Goal: Information Seeking & Learning: Check status

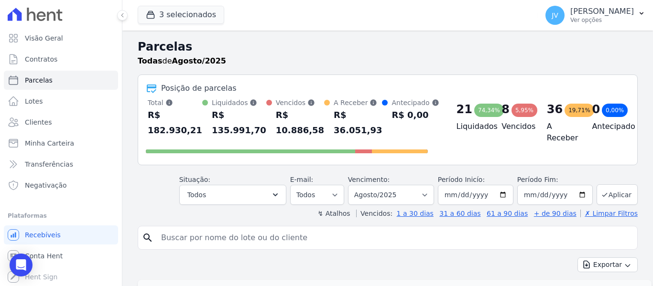
select select
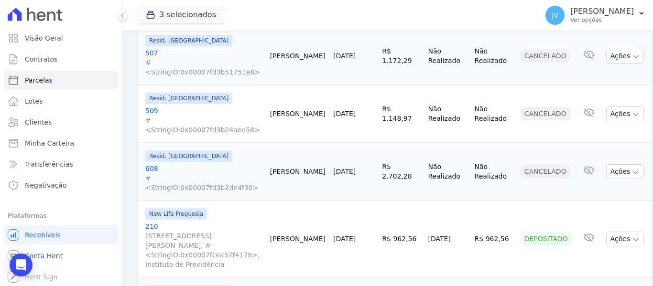
scroll to position [1365, 0]
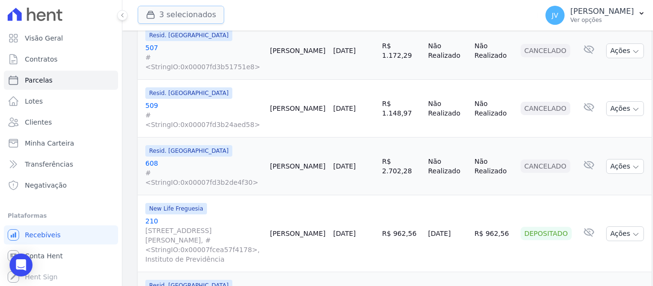
click at [179, 6] on button "3 selecionados" at bounding box center [181, 15] width 87 height 18
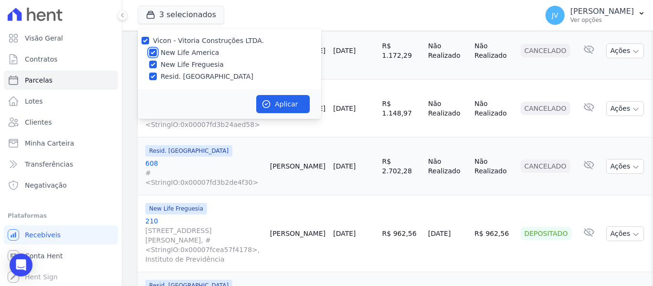
click at [153, 53] on input "New Life America" at bounding box center [153, 53] width 8 height 8
checkbox input "false"
click at [151, 65] on input "New Life Freguesia" at bounding box center [153, 65] width 8 height 8
checkbox input "false"
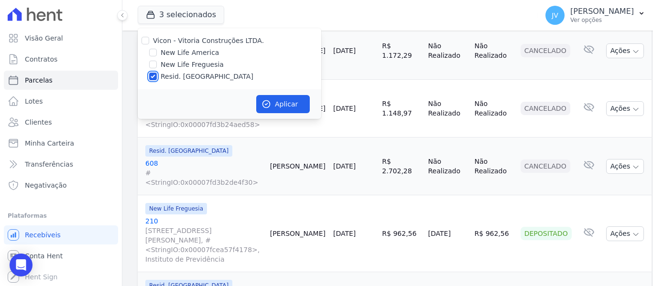
drag, startPoint x: 153, startPoint y: 79, endPoint x: 152, endPoint y: 65, distance: 13.5
click at [153, 79] on input "Resid. [GEOGRAPHIC_DATA]" at bounding box center [153, 77] width 8 height 8
checkbox input "false"
click at [152, 46] on div "Vicon - Vitoria Construções LTDA. New Life America New Life Freguesia Resid. [G…" at bounding box center [230, 58] width 184 height 61
click at [155, 54] on input "New Life America" at bounding box center [153, 53] width 8 height 8
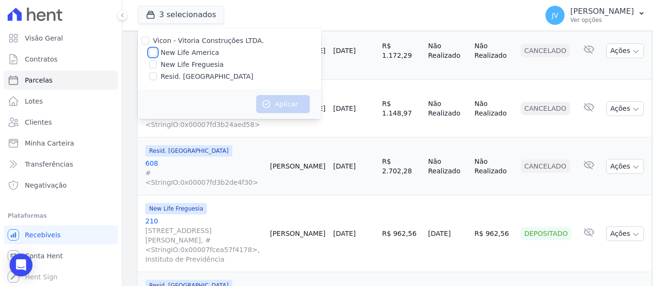
checkbox input "true"
click at [278, 111] on button "Aplicar" at bounding box center [283, 104] width 54 height 18
select select
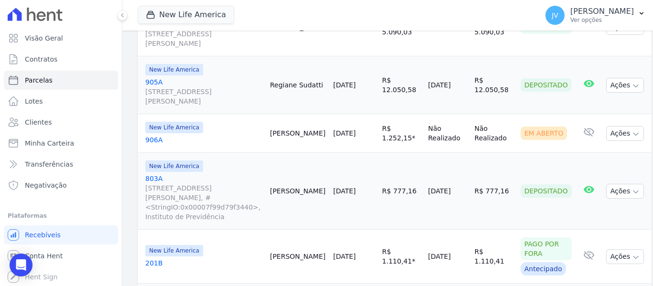
scroll to position [1419, 0]
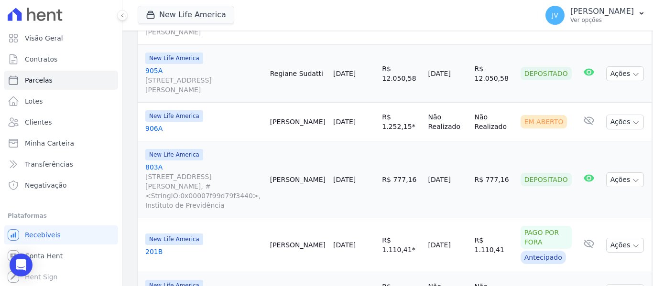
select select
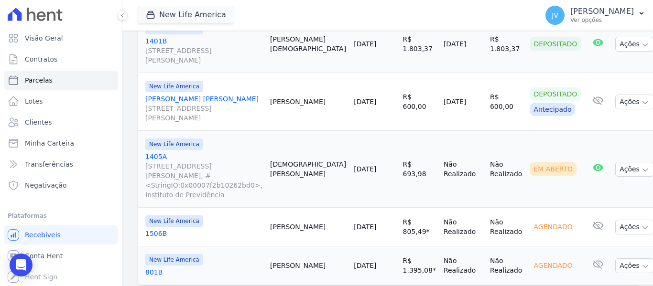
scroll to position [836, 0]
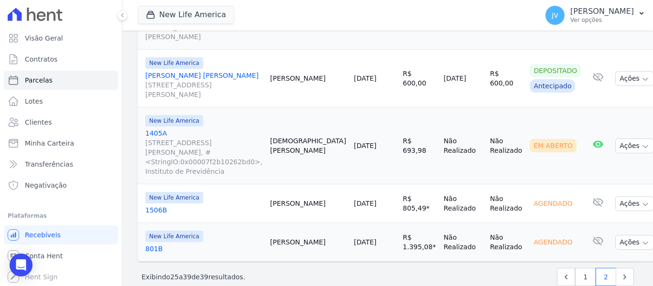
click at [361, 200] on link "[DATE]" at bounding box center [365, 204] width 22 height 8
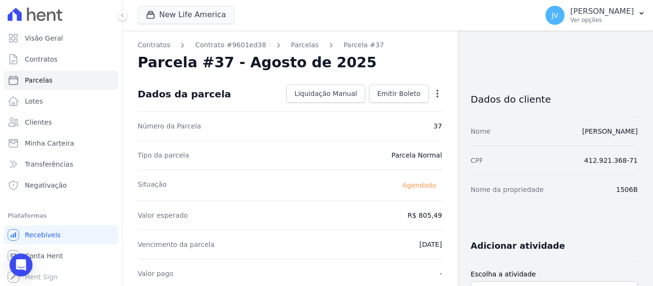
click at [304, 48] on ol "Contratos Contrato #9601ed38 [GEOGRAPHIC_DATA] Parcela #37" at bounding box center [261, 45] width 246 height 10
click at [301, 46] on link "Parcelas" at bounding box center [305, 45] width 28 height 10
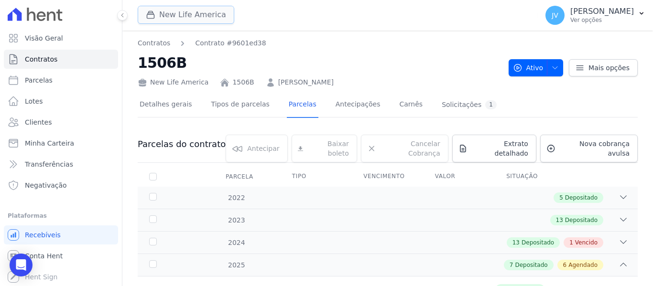
click at [176, 11] on button "New Life America" at bounding box center [186, 15] width 97 height 18
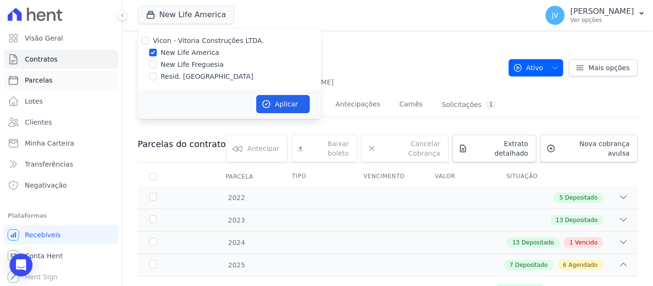
click at [34, 84] on span "Parcelas" at bounding box center [39, 81] width 28 height 10
select select
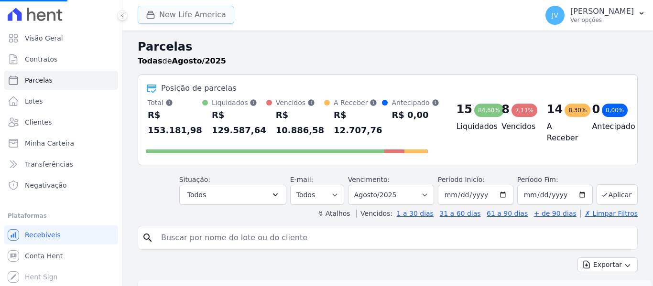
click at [195, 20] on button "New Life America" at bounding box center [186, 15] width 97 height 18
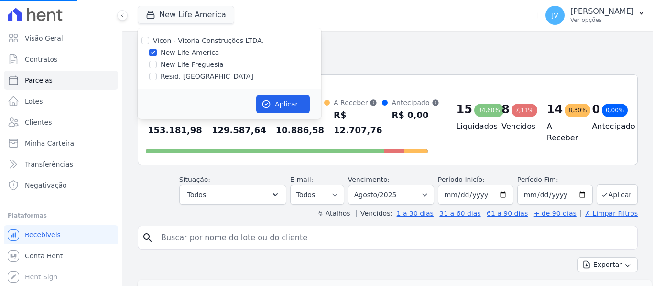
select select
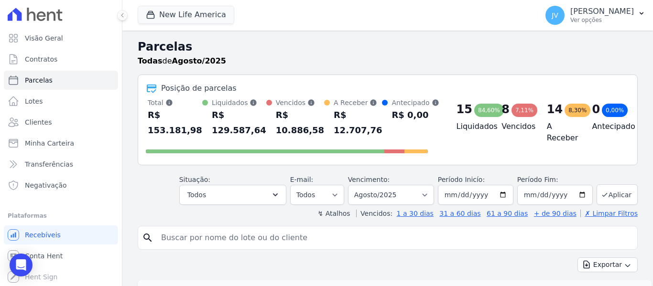
click at [154, 69] on div "Parcelas Todas [PERSON_NAME]/2025" at bounding box center [388, 56] width 500 height 36
click at [163, 14] on button "New Life America" at bounding box center [186, 15] width 97 height 18
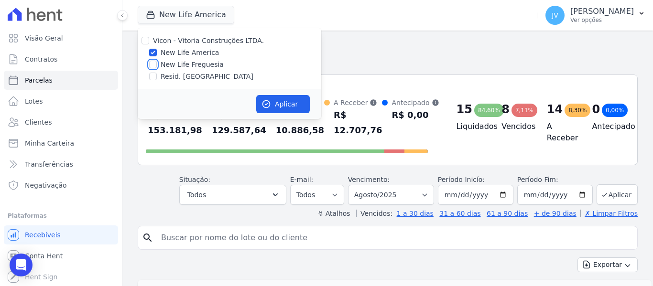
click at [152, 65] on input "New Life Freguesia" at bounding box center [153, 65] width 8 height 8
checkbox input "true"
click at [155, 51] on input "New Life America" at bounding box center [153, 53] width 8 height 8
checkbox input "false"
click at [294, 110] on button "Aplicar" at bounding box center [283, 104] width 54 height 18
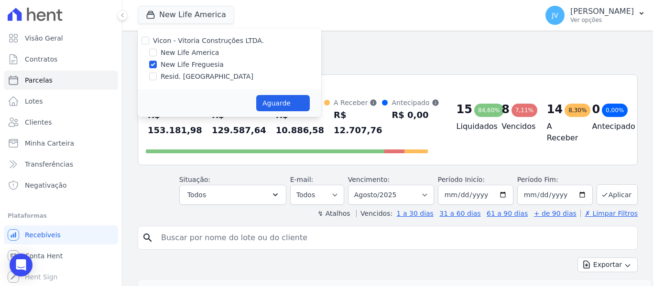
select select
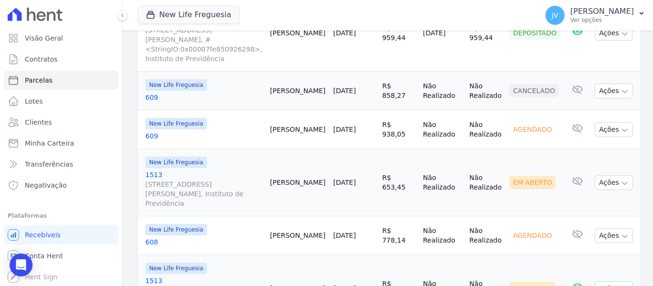
scroll to position [844, 0]
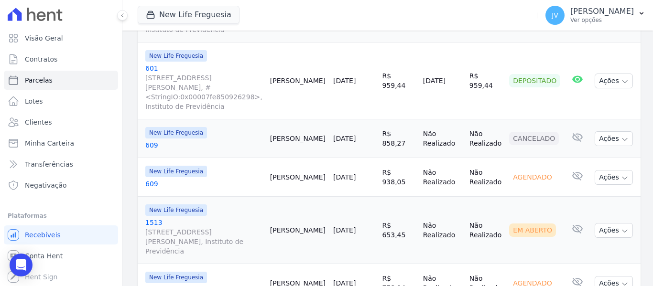
click at [250, 179] on link "609" at bounding box center [203, 184] width 117 height 10
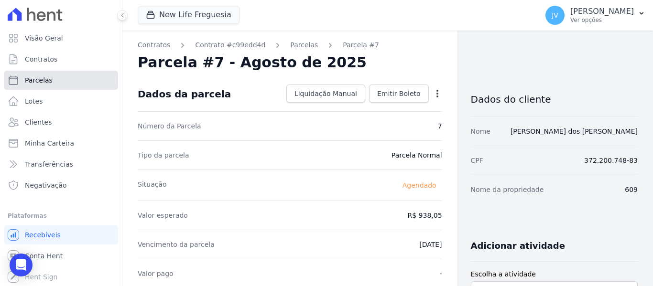
click at [50, 81] on link "Parcelas" at bounding box center [61, 80] width 114 height 19
select select
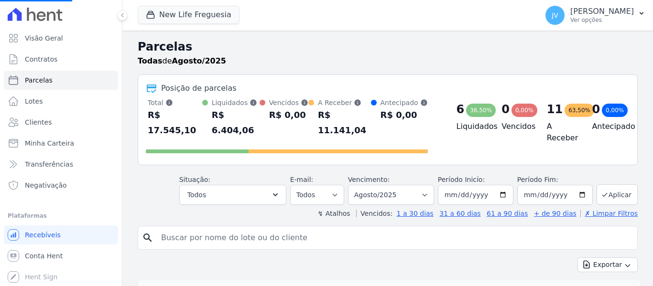
select select
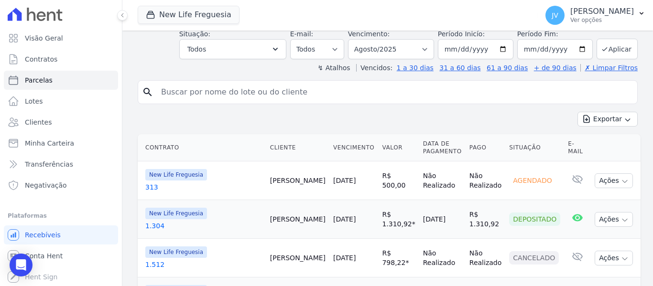
scroll to position [191, 0]
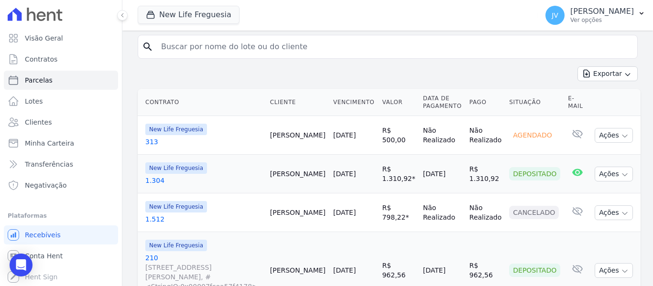
click at [253, 89] on th "Contrato" at bounding box center [202, 102] width 129 height 27
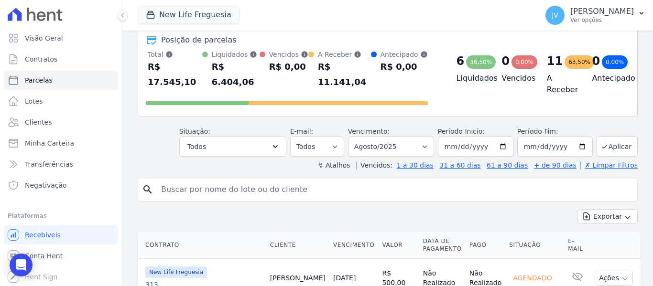
scroll to position [48, 0]
click at [49, 77] on span "Parcelas" at bounding box center [39, 81] width 28 height 10
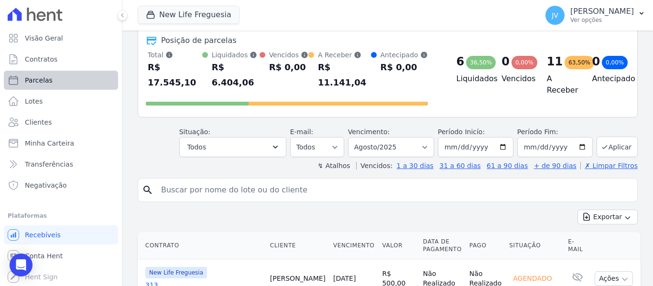
select select
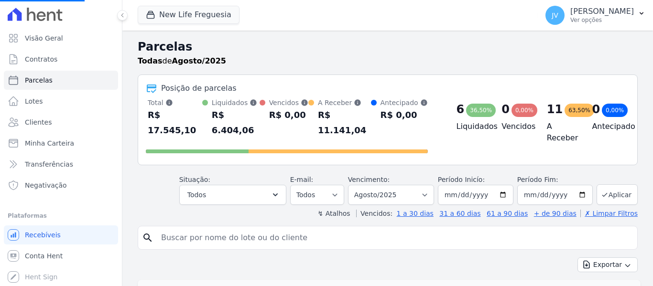
select select
click at [323, 63] on div "Todas de Agosto/2025" at bounding box center [388, 60] width 500 height 11
click at [532, 228] on input "search" at bounding box center [394, 237] width 478 height 19
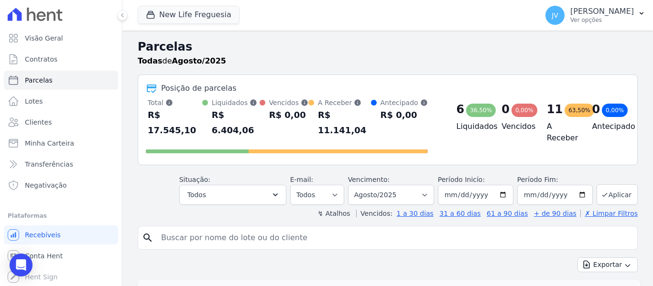
click at [308, 150] on div "Posição de parcelas Total [PERSON_NAME] parcelas pagas, vencidas, em aberto e a…" at bounding box center [388, 120] width 500 height 91
